Goal: Check status: Check status

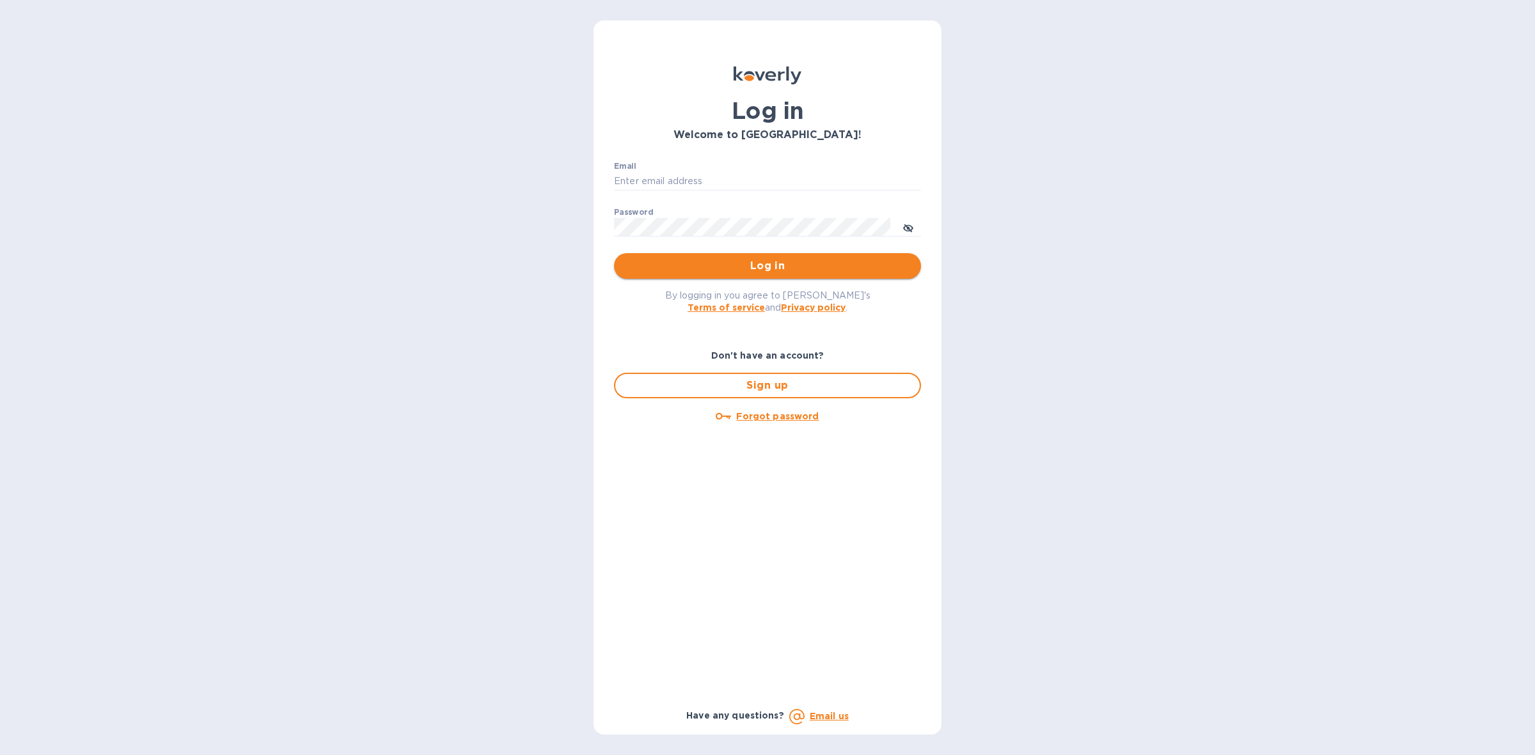
type input "[EMAIL_ADDRESS][DOMAIN_NAME]"
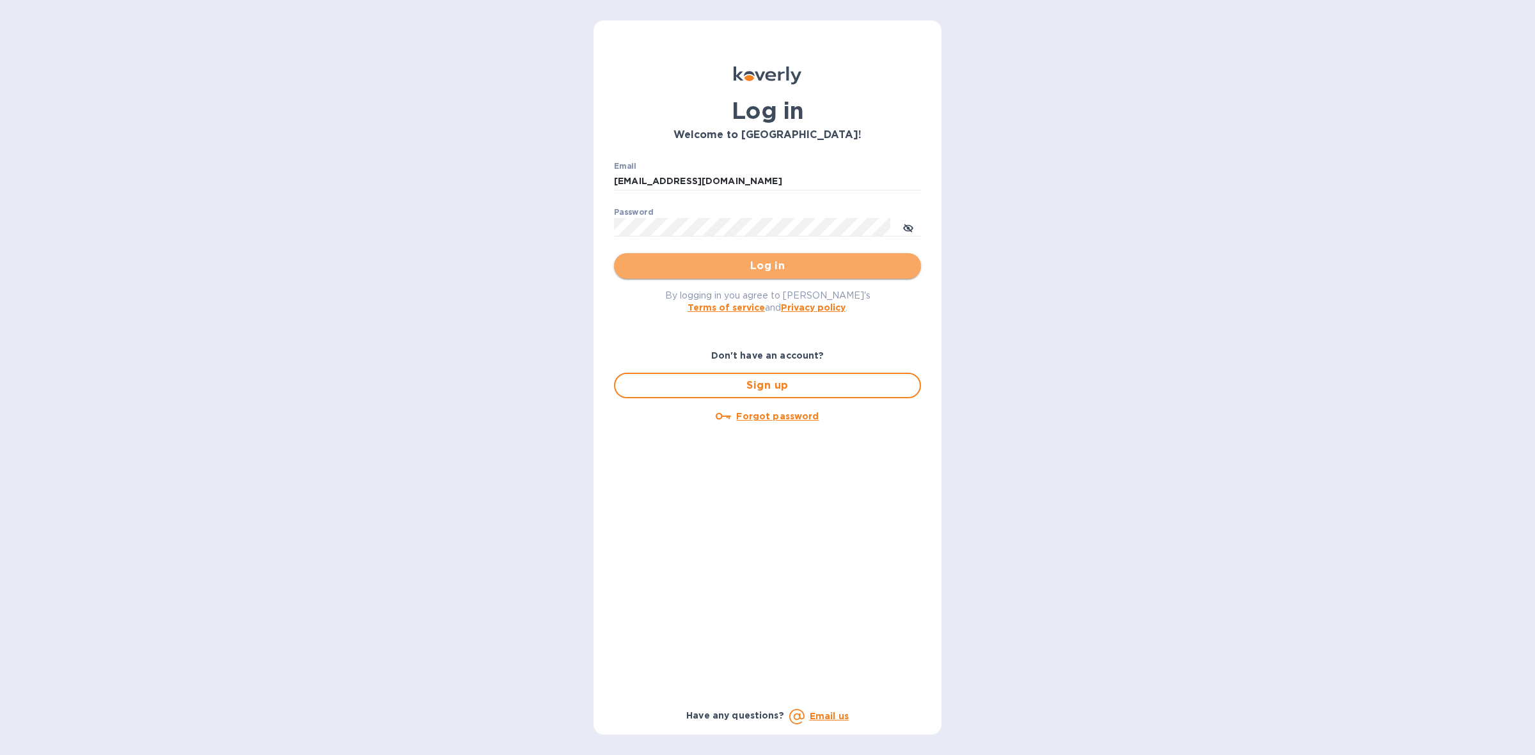
click at [740, 259] on span "Log in" at bounding box center [767, 265] width 287 height 15
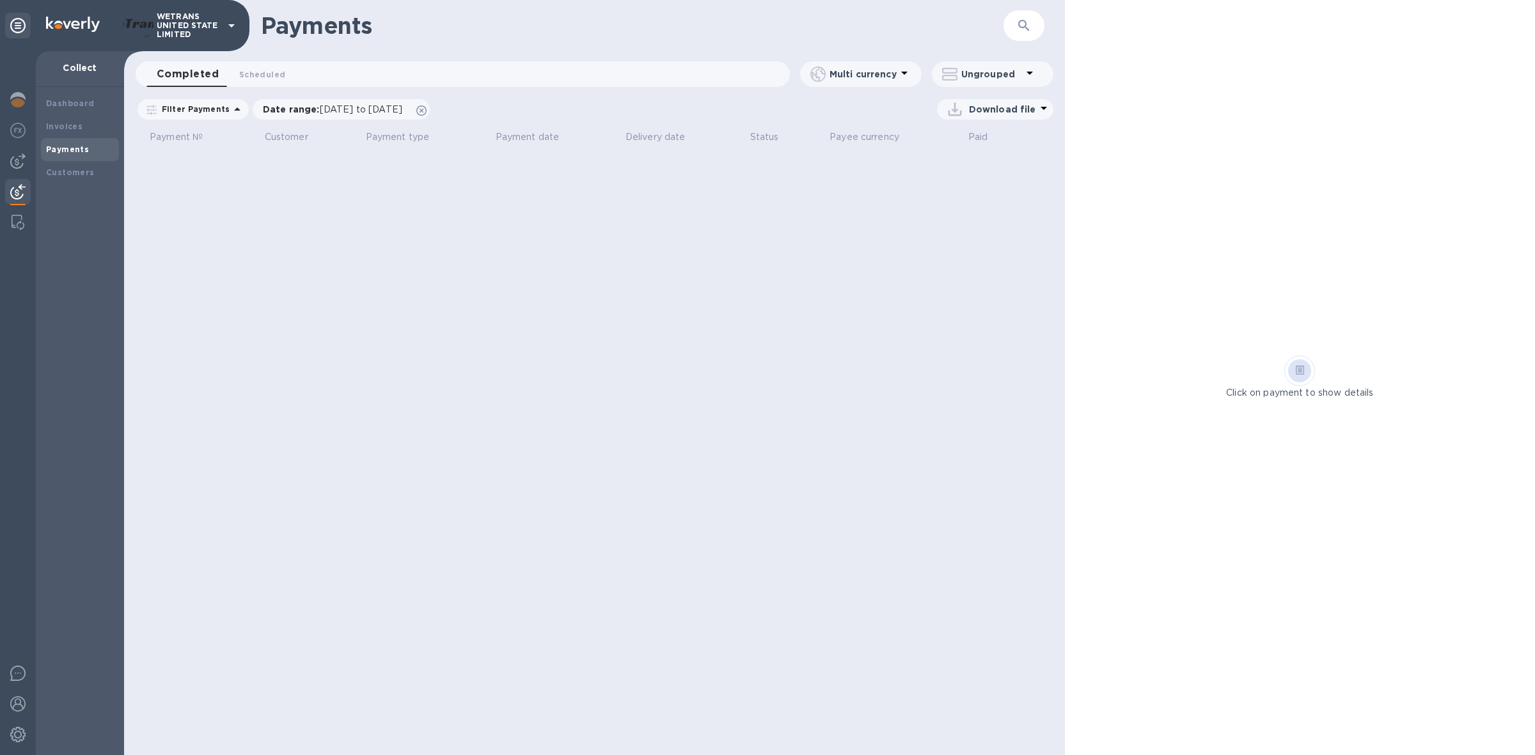
click at [231, 26] on icon at bounding box center [231, 25] width 6 height 3
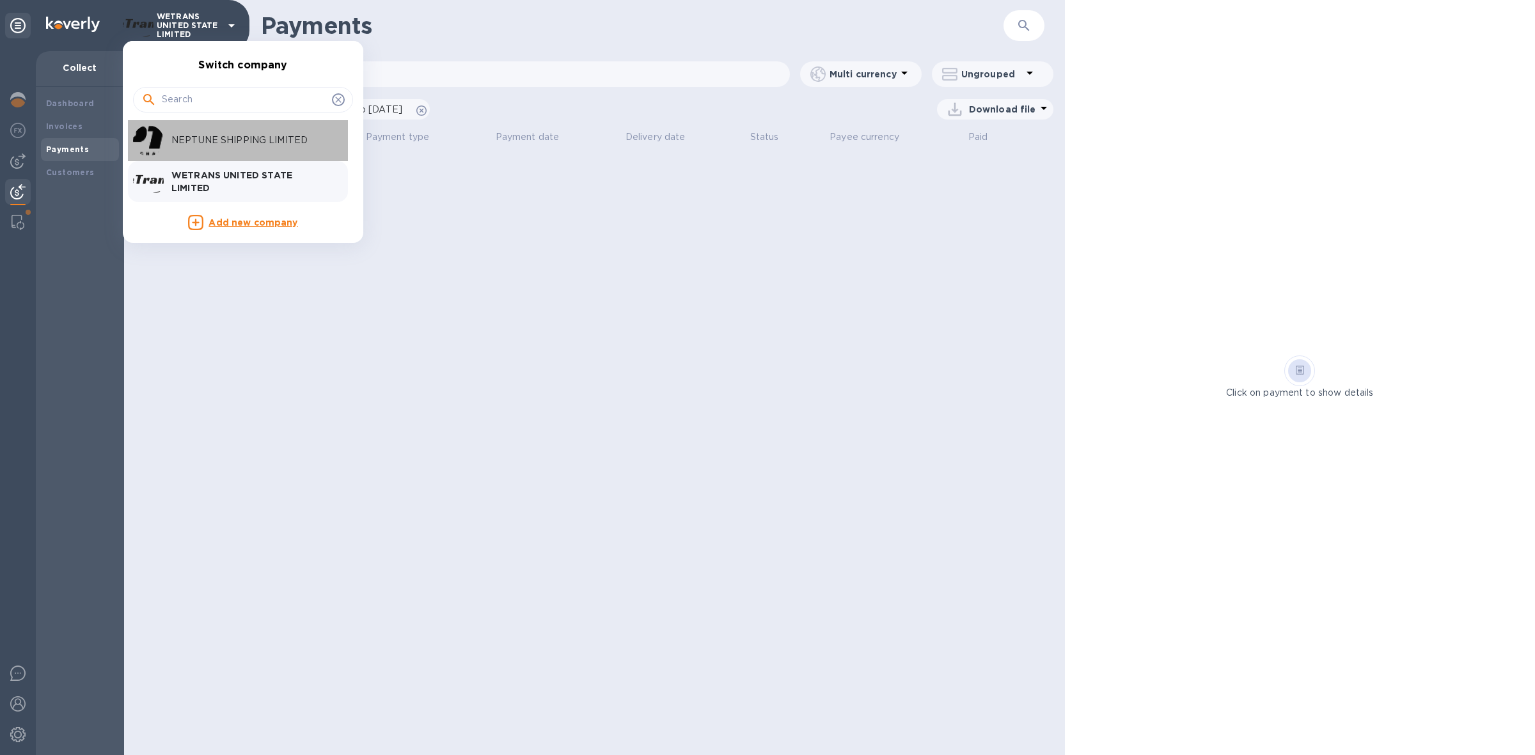
click at [206, 151] on div "NEPTUNE SHIPPING LIMITED" at bounding box center [233, 140] width 200 height 31
